Goal: Task Accomplishment & Management: Manage account settings

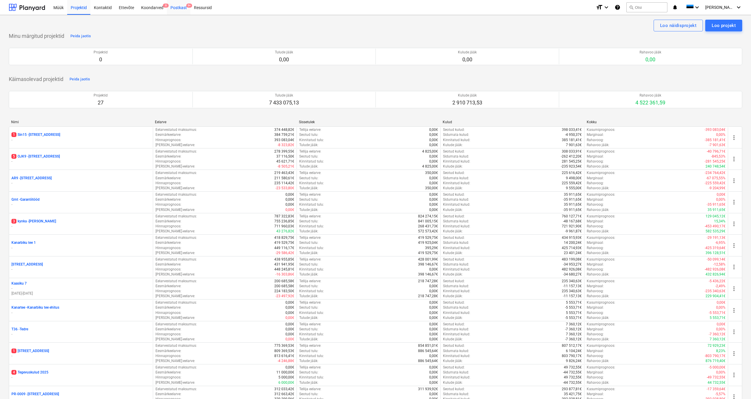
click at [173, 7] on div "Postkast 9+" at bounding box center [178, 7] width 23 height 15
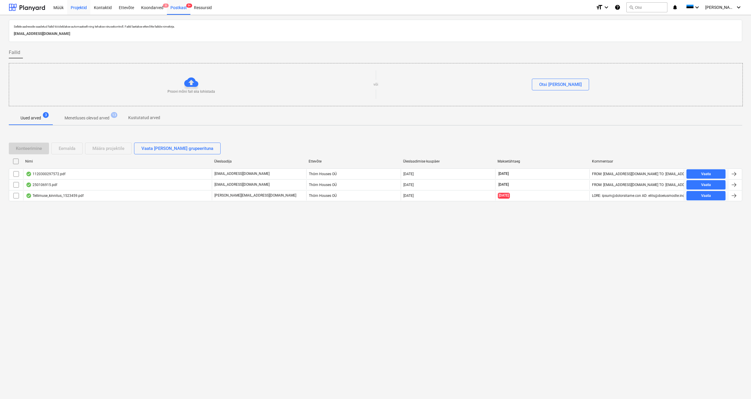
click at [79, 7] on div "Projektid" at bounding box center [78, 7] width 23 height 15
click at [90, 118] on p "Menetluses olevad arved" at bounding box center [87, 118] width 45 height 6
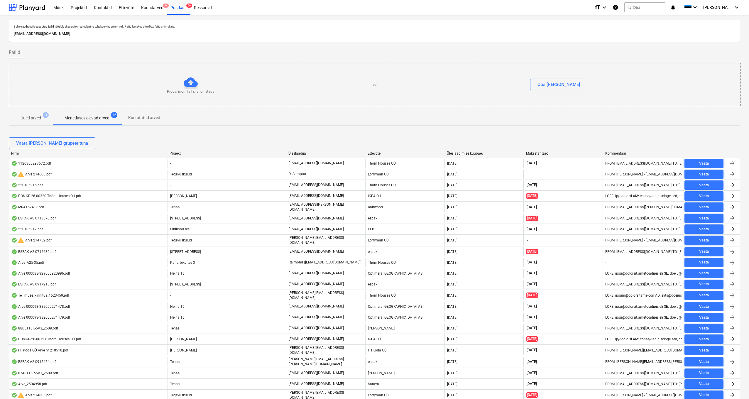
click at [27, 119] on p "Uued arved" at bounding box center [31, 118] width 21 height 6
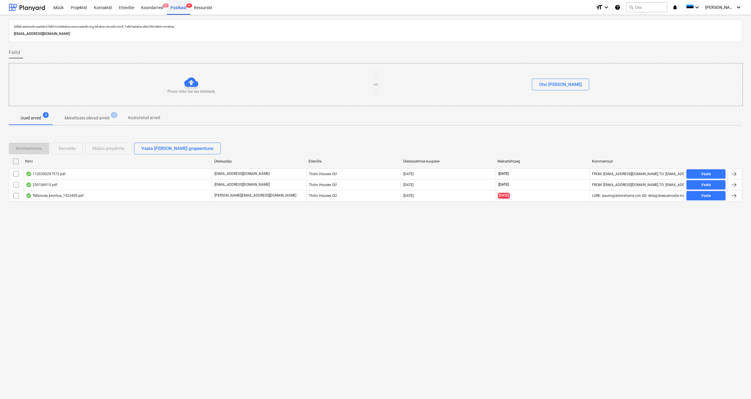
click at [175, 10] on div "Postkast 9+" at bounding box center [178, 7] width 23 height 15
